Goal: Information Seeking & Learning: Learn about a topic

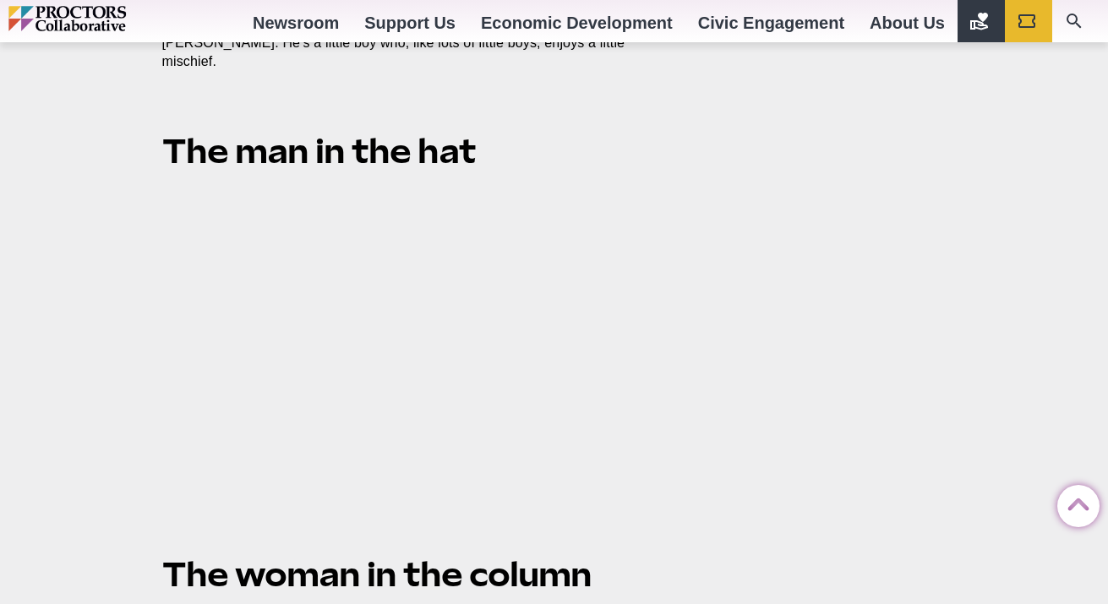
scroll to position [2553, 0]
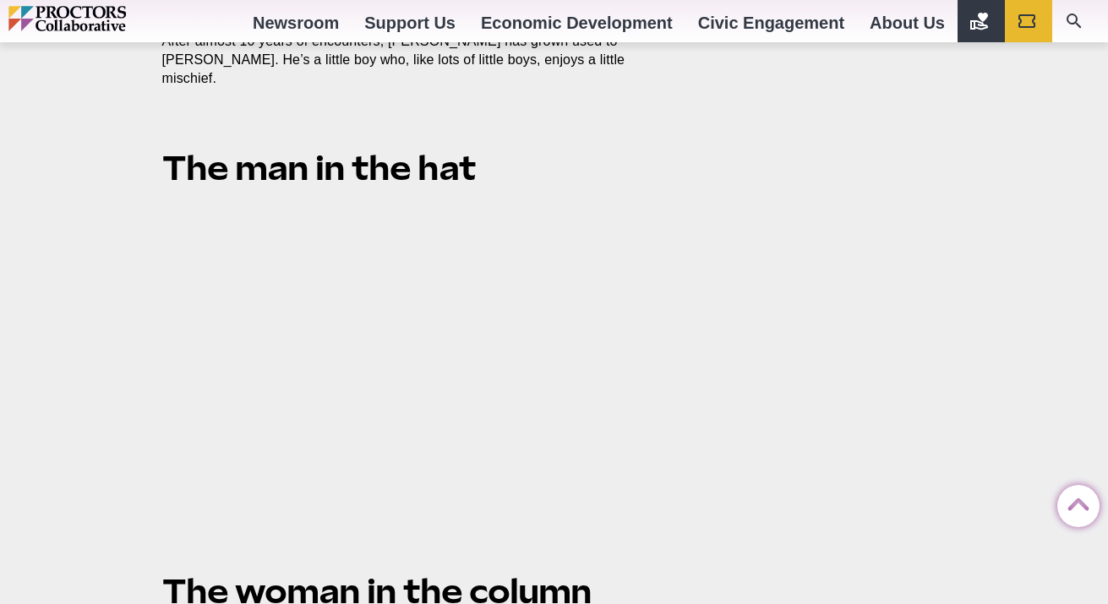
click at [864, 329] on div "Behind the Scenes * History Proctors The ghosts of Proctors Share Share on Face…" at bounding box center [554, 232] width 811 height 5250
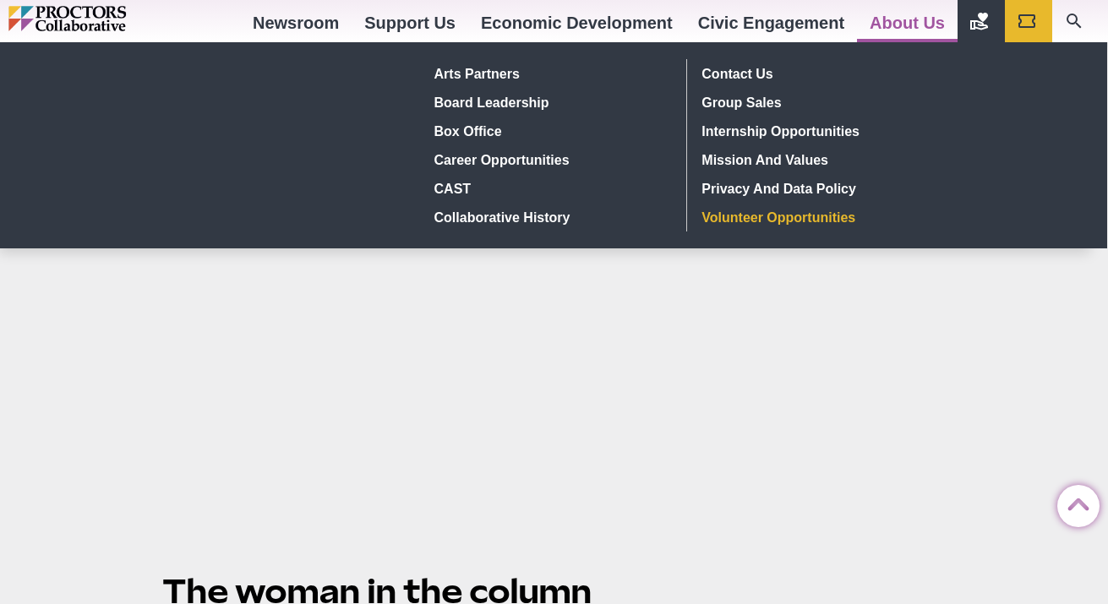
click at [797, 205] on link "Volunteer Opportunities" at bounding box center [819, 217] width 247 height 29
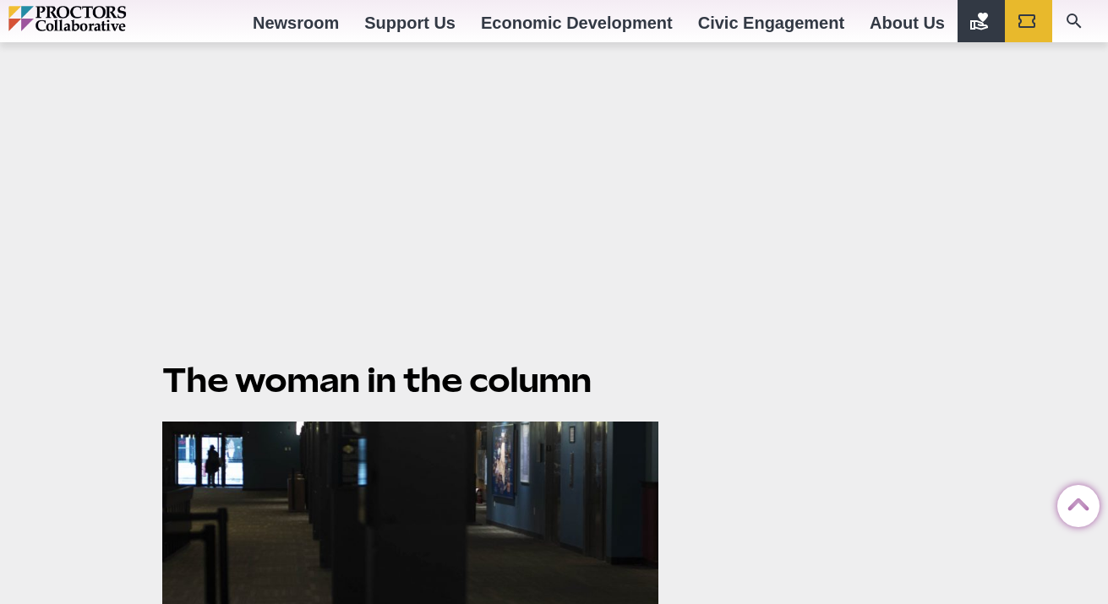
scroll to position [3032, 0]
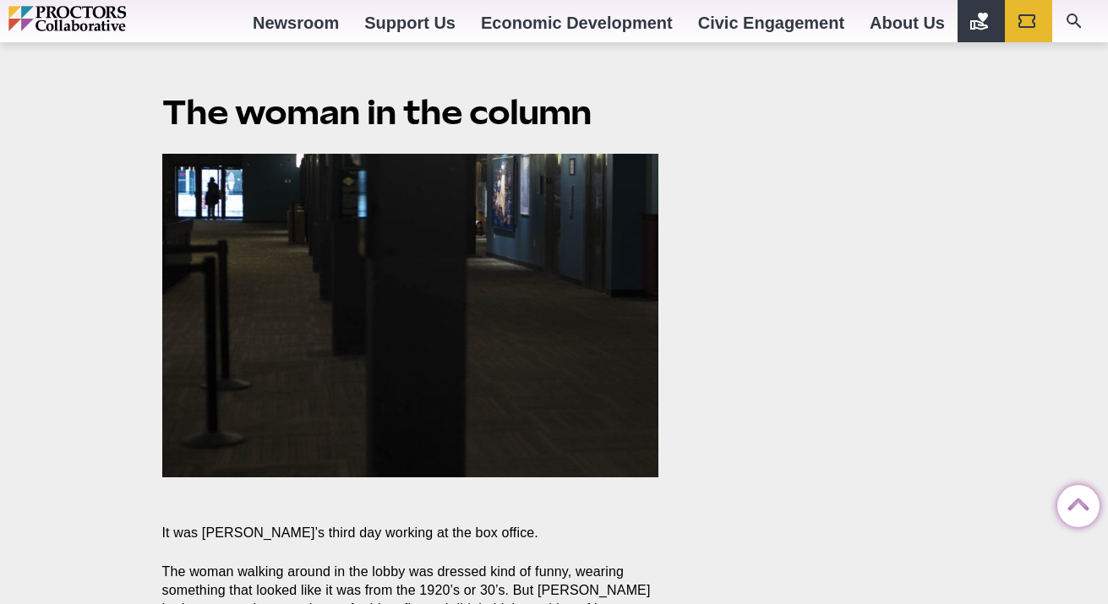
click at [379, 262] on img at bounding box center [410, 316] width 497 height 324
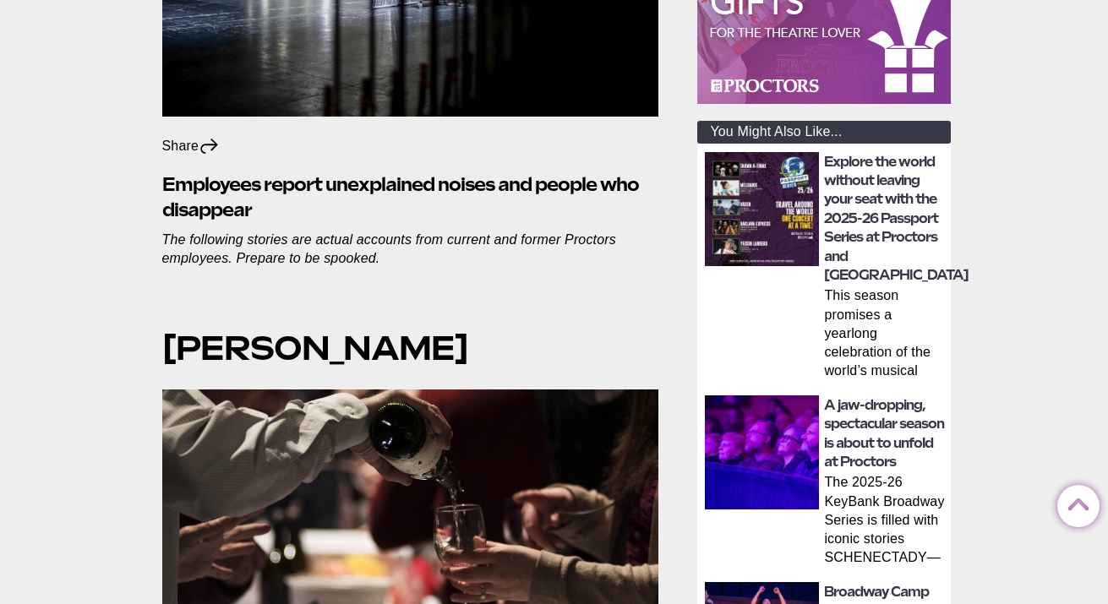
scroll to position [0, 0]
